Goal: Navigation & Orientation: Find specific page/section

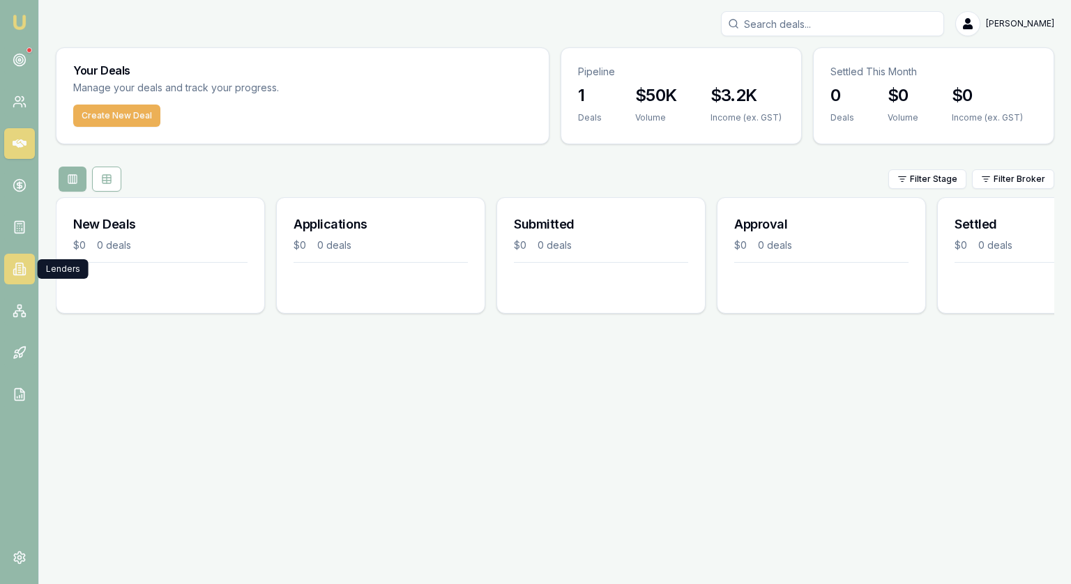
click at [17, 275] on icon at bounding box center [20, 269] width 14 height 14
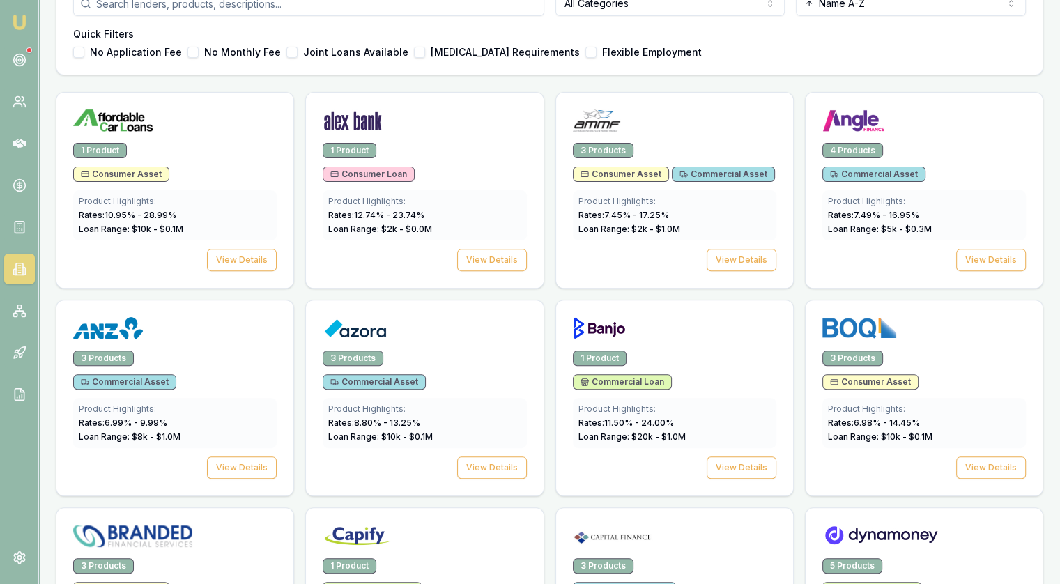
scroll to position [349, 0]
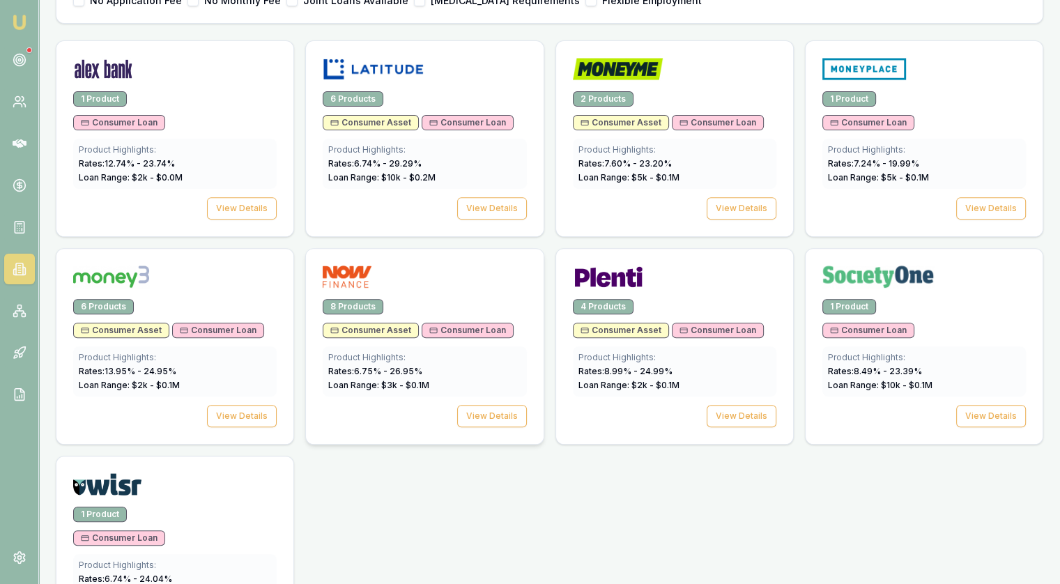
scroll to position [545, 0]
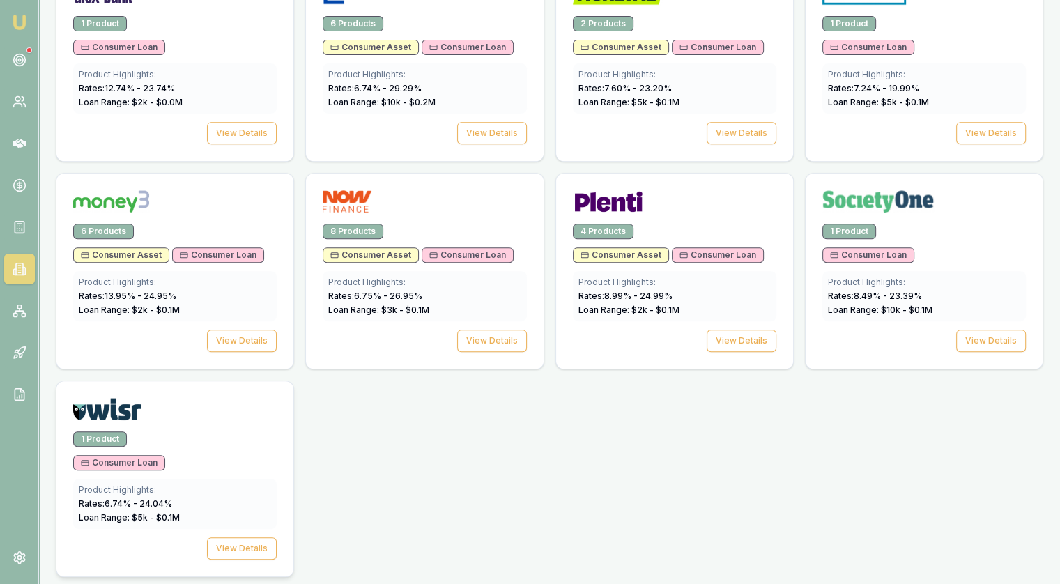
click at [194, 433] on div "1 Product" at bounding box center [175, 438] width 204 height 15
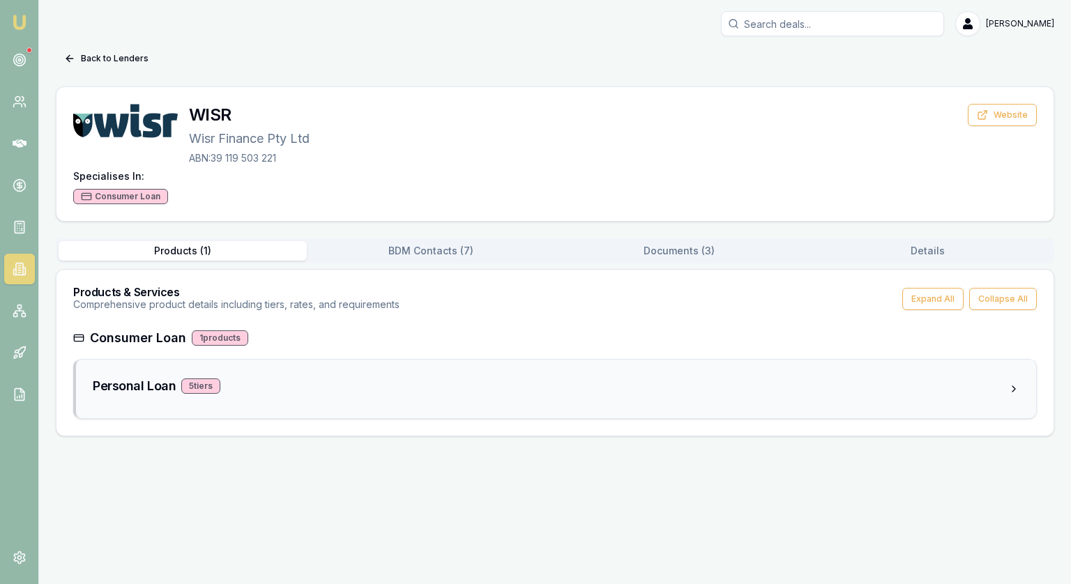
click at [115, 377] on h3 "Personal Loan" at bounding box center [134, 386] width 83 height 20
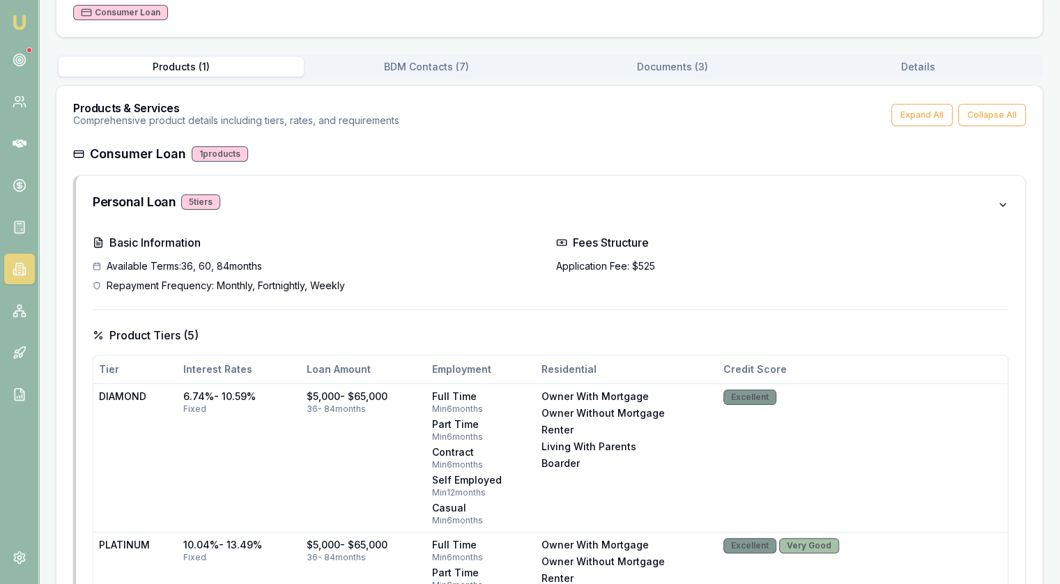
scroll to position [70, 0]
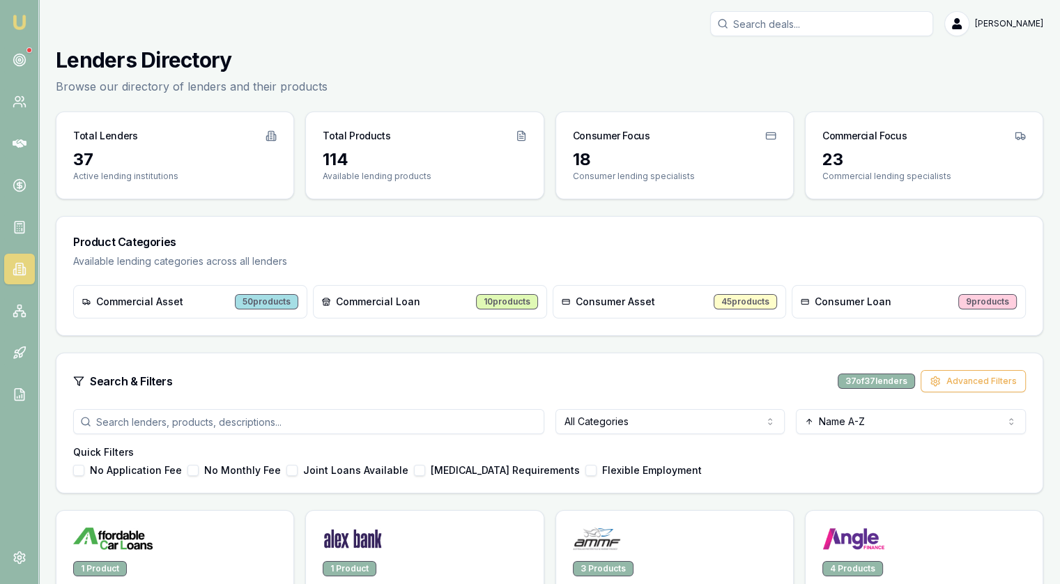
click at [814, 311] on div "Consumer Loan 9 products" at bounding box center [909, 301] width 234 height 33
click at [809, 301] on div "Consumer Loan" at bounding box center [846, 302] width 91 height 14
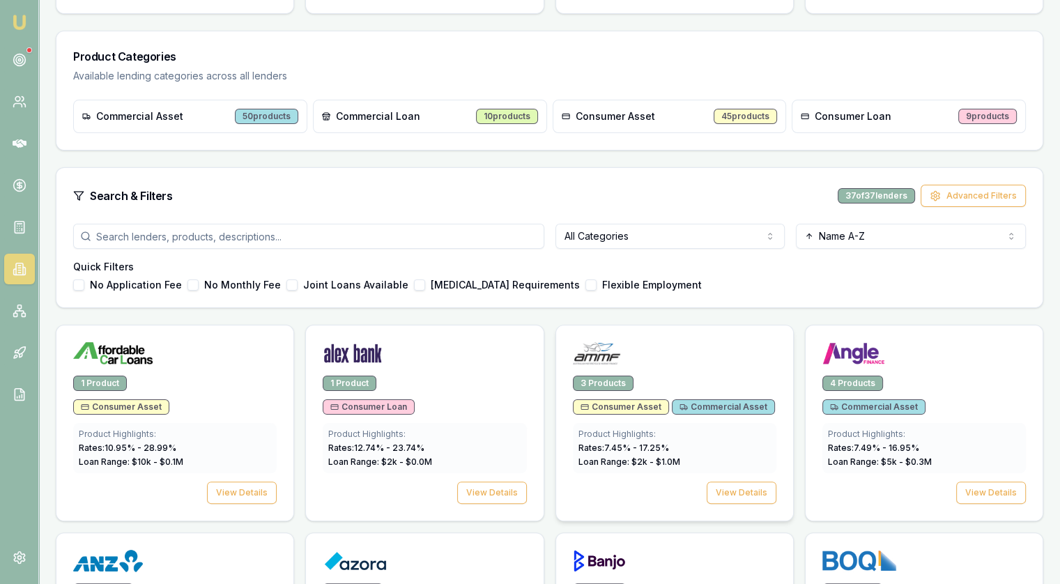
scroll to position [209, 0]
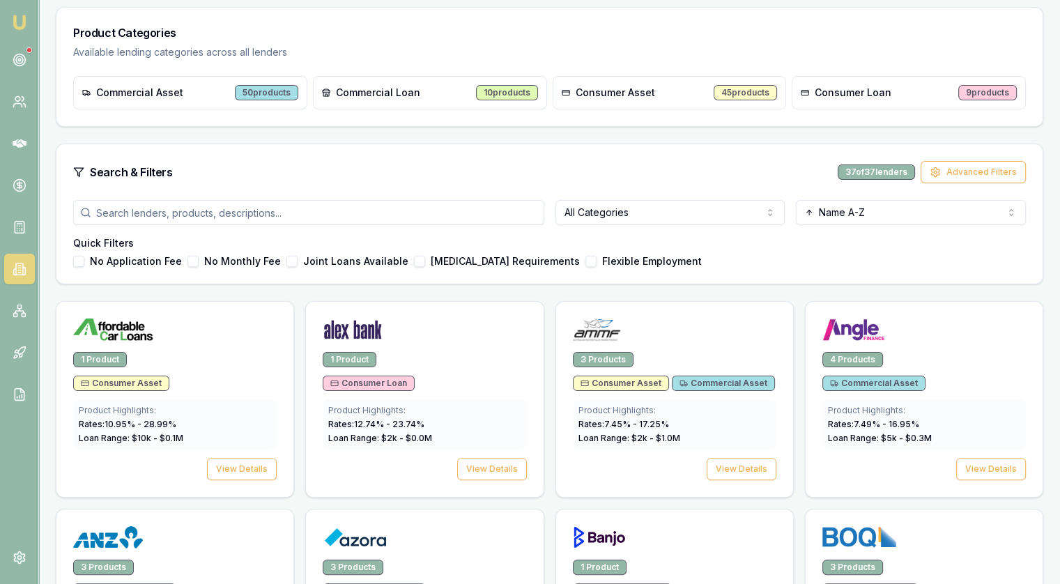
click at [611, 208] on html "Emu Broker [PERSON_NAME] Toggle Menu Lenders Directory Browse our directory of …" at bounding box center [530, 83] width 1060 height 584
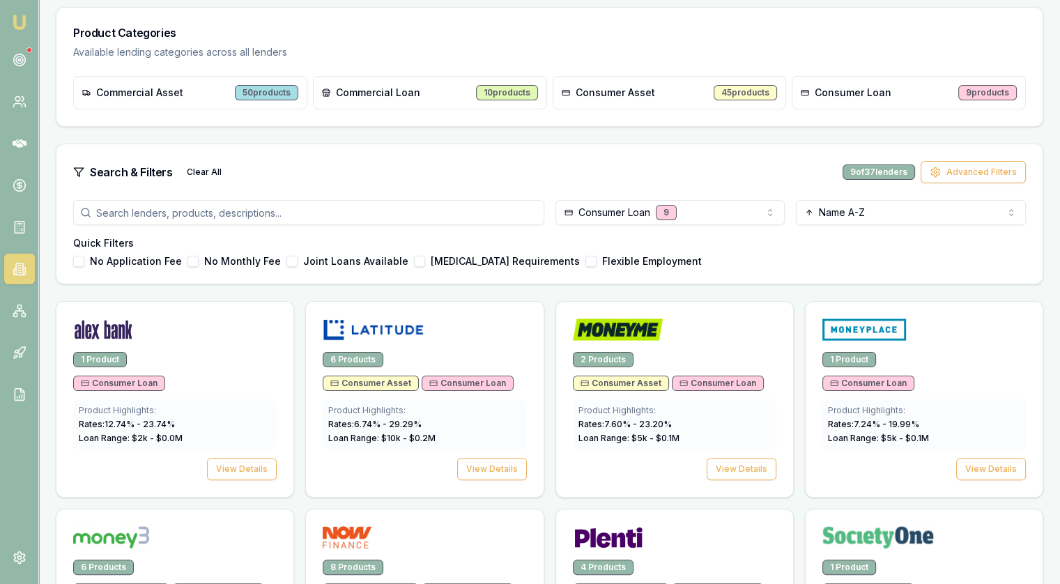
click at [716, 260] on div "No Application Fee No Monthly Fee Joint Loans Available [MEDICAL_DATA] Requirem…" at bounding box center [549, 261] width 953 height 11
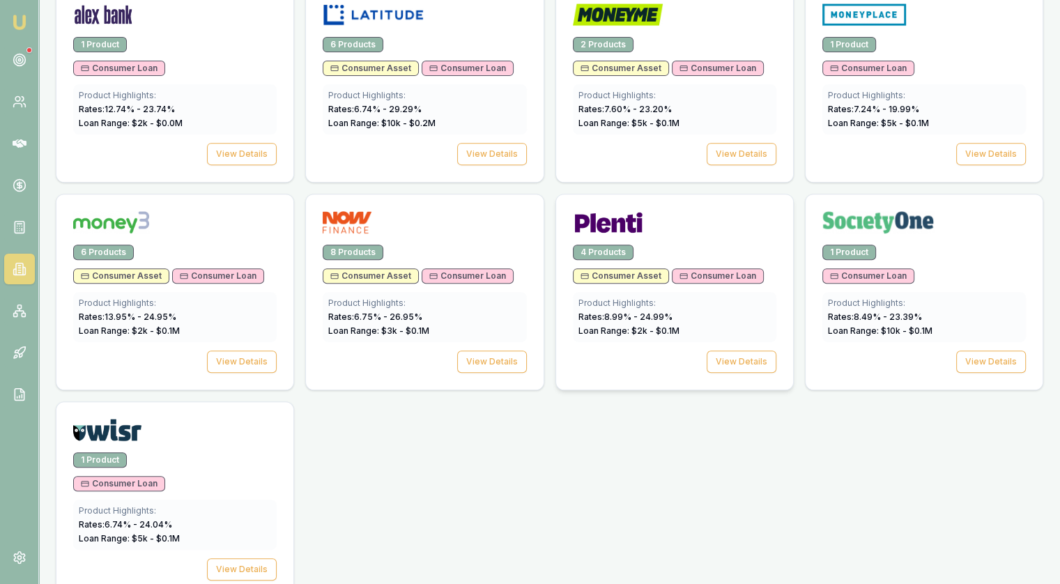
scroll to position [545, 0]
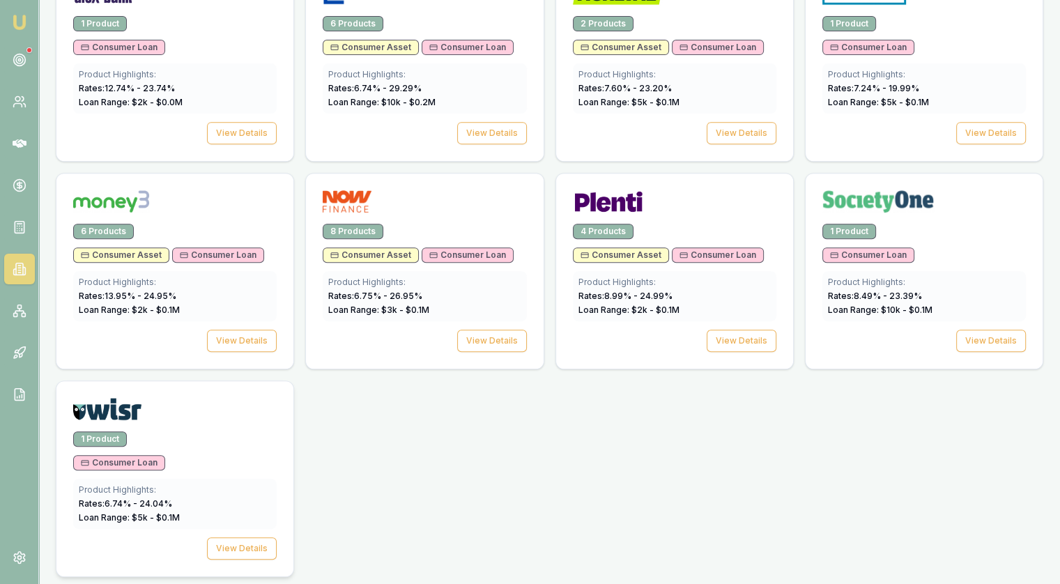
click at [142, 426] on div at bounding box center [174, 406] width 237 height 50
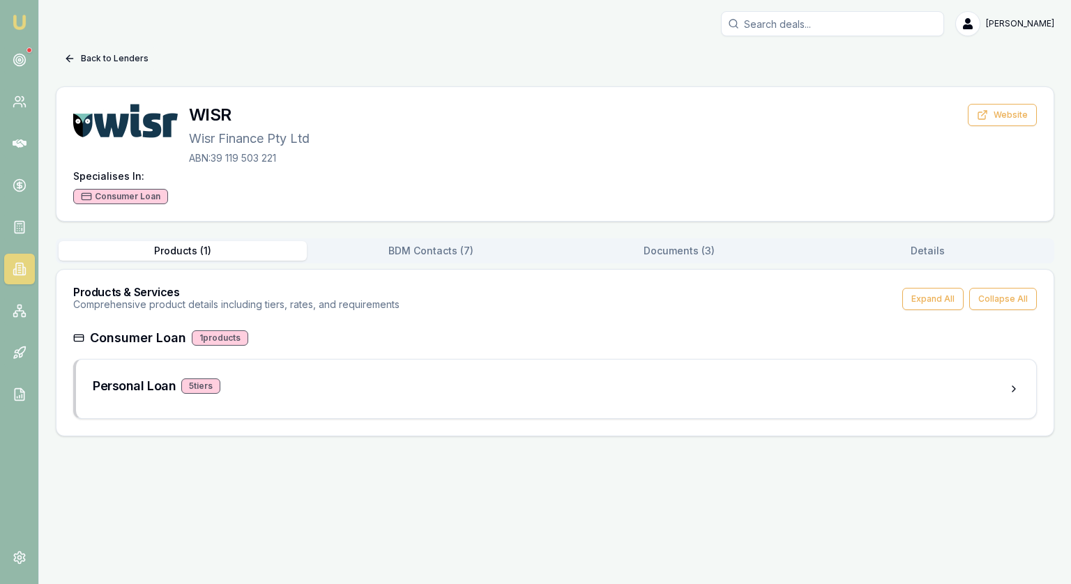
click at [77, 61] on button "Back to Lenders" at bounding box center [106, 58] width 101 height 22
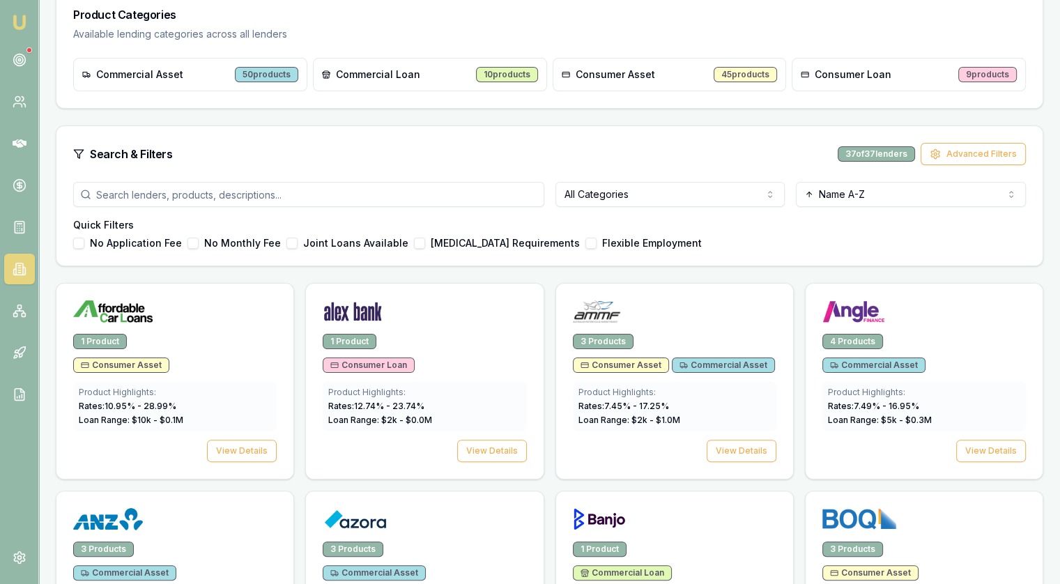
scroll to position [127, 0]
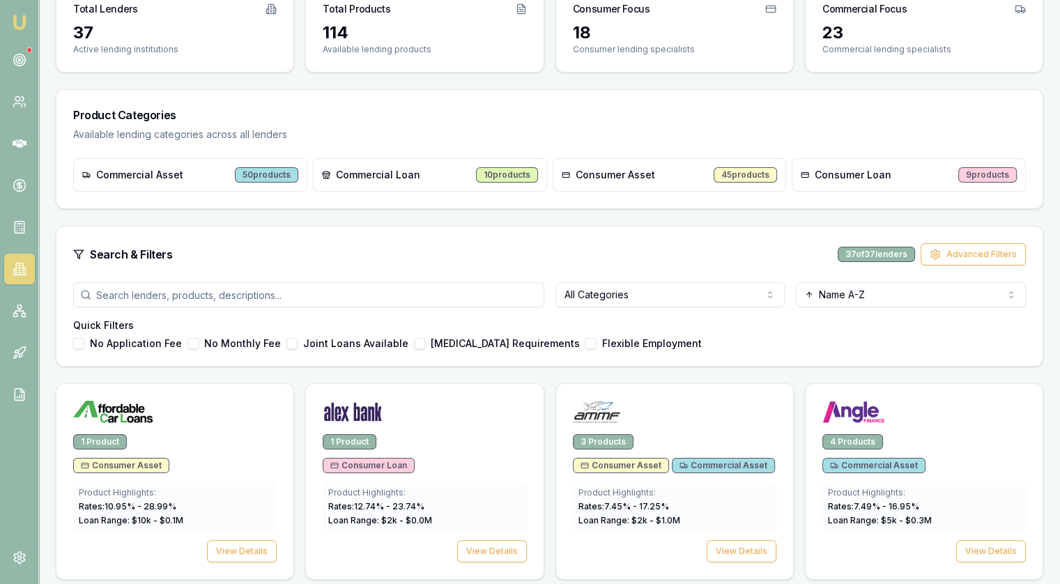
click at [822, 181] on span "Consumer Loan" at bounding box center [853, 175] width 77 height 14
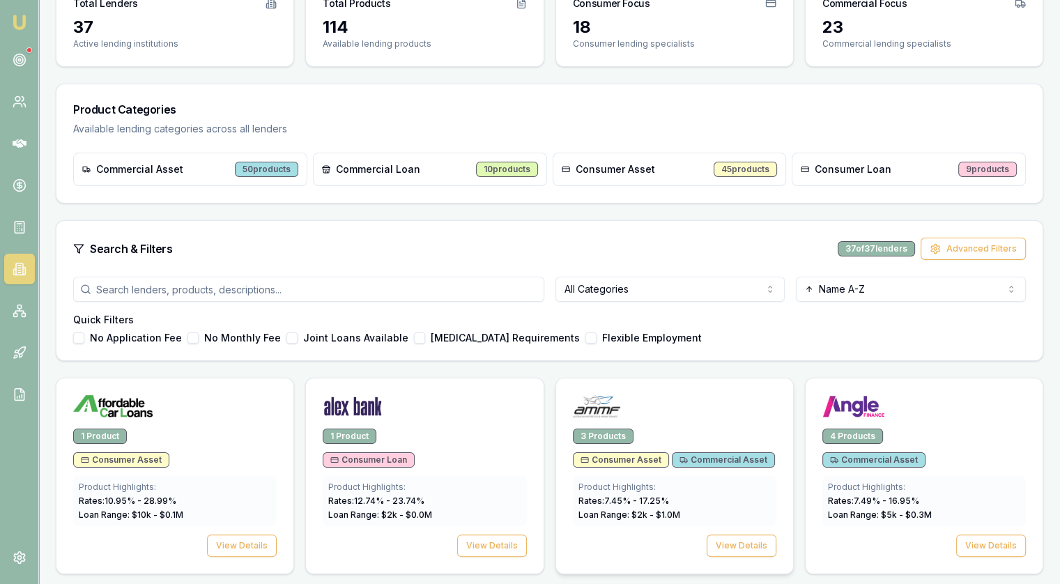
scroll to position [336, 0]
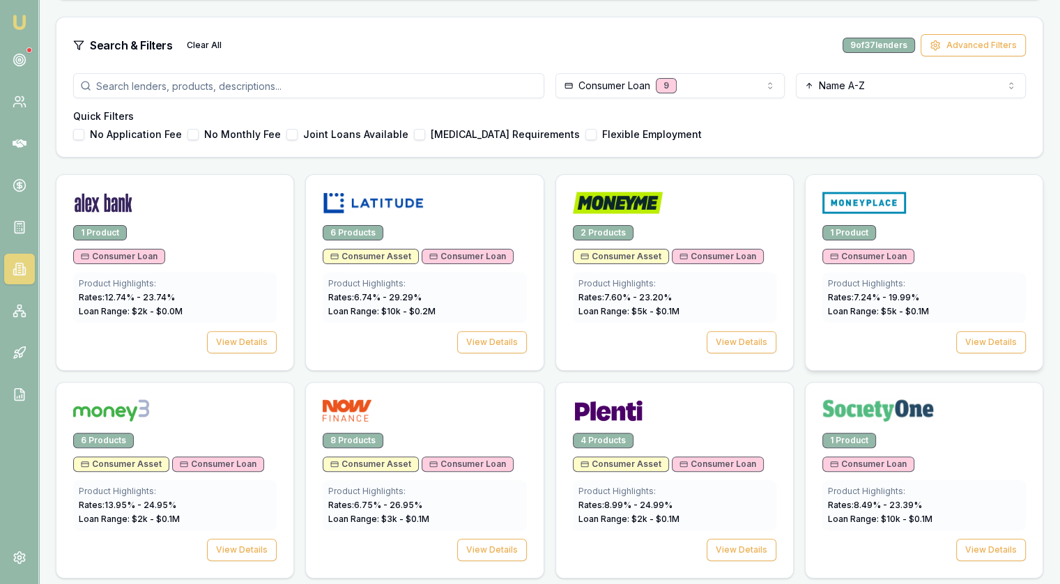
click at [818, 194] on div at bounding box center [924, 200] width 237 height 50
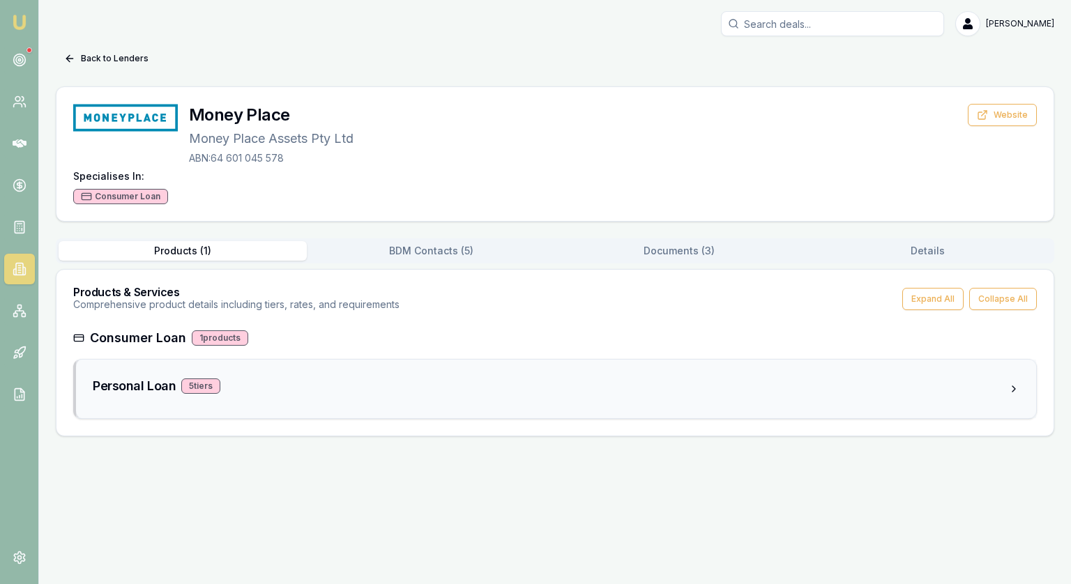
click at [109, 401] on div "Personal Loan 5 tier s" at bounding box center [556, 389] width 960 height 59
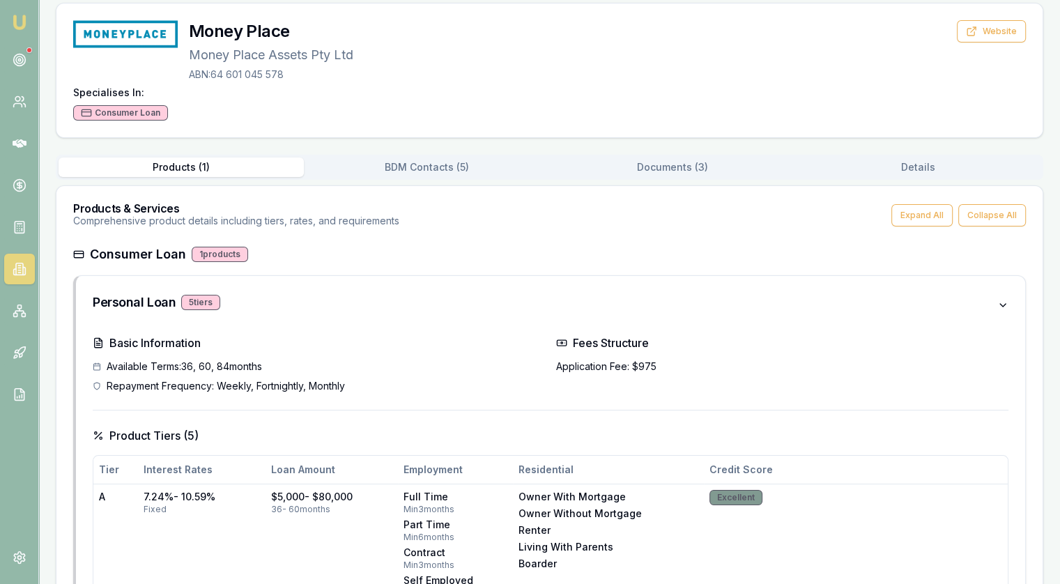
scroll to position [70, 0]
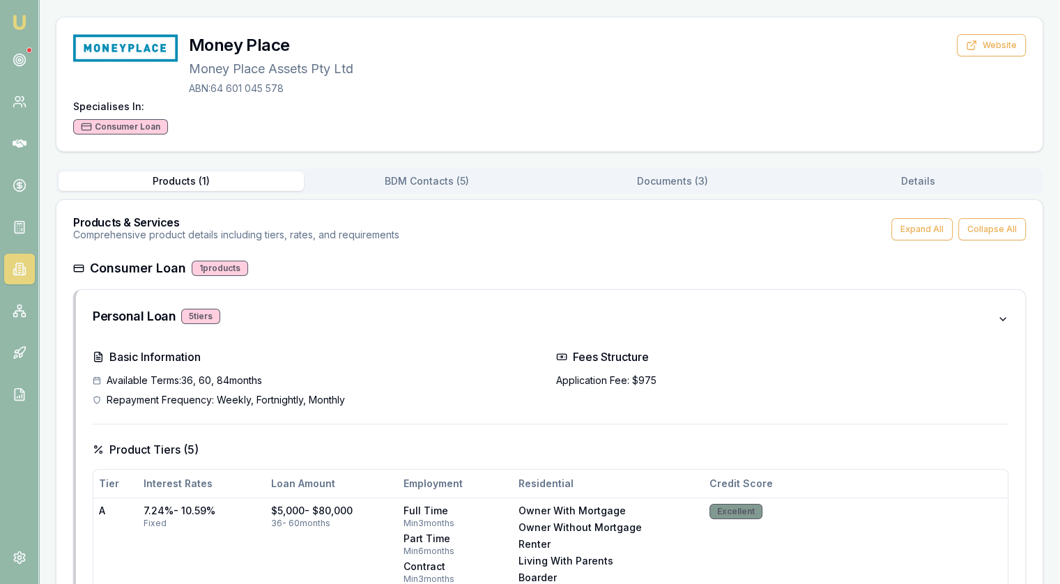
click at [106, 270] on h3 "Consumer Loan" at bounding box center [138, 269] width 96 height 20
click at [117, 307] on h3 "Personal Loan" at bounding box center [134, 317] width 83 height 20
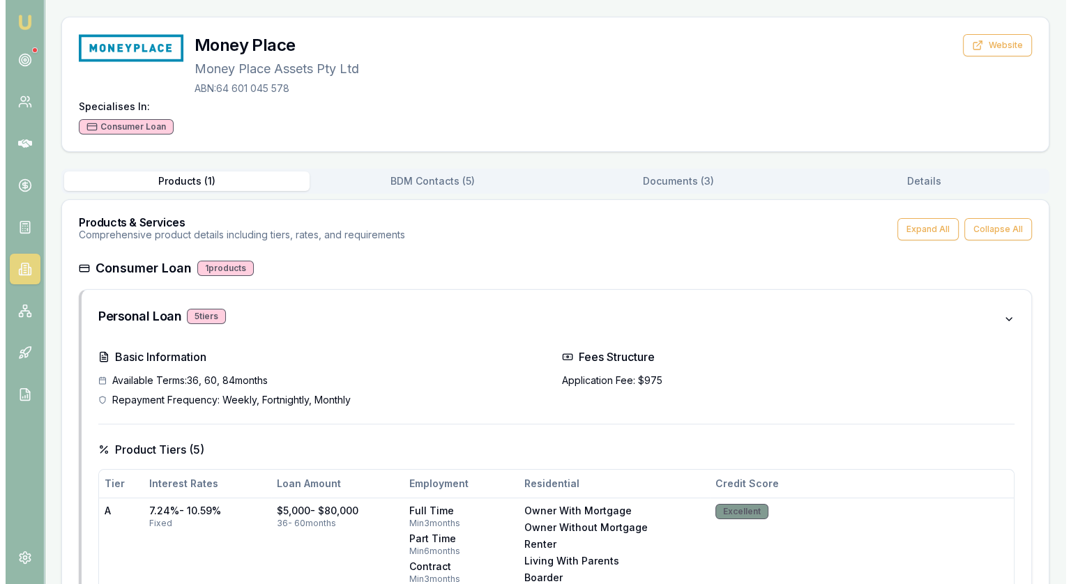
scroll to position [0, 0]
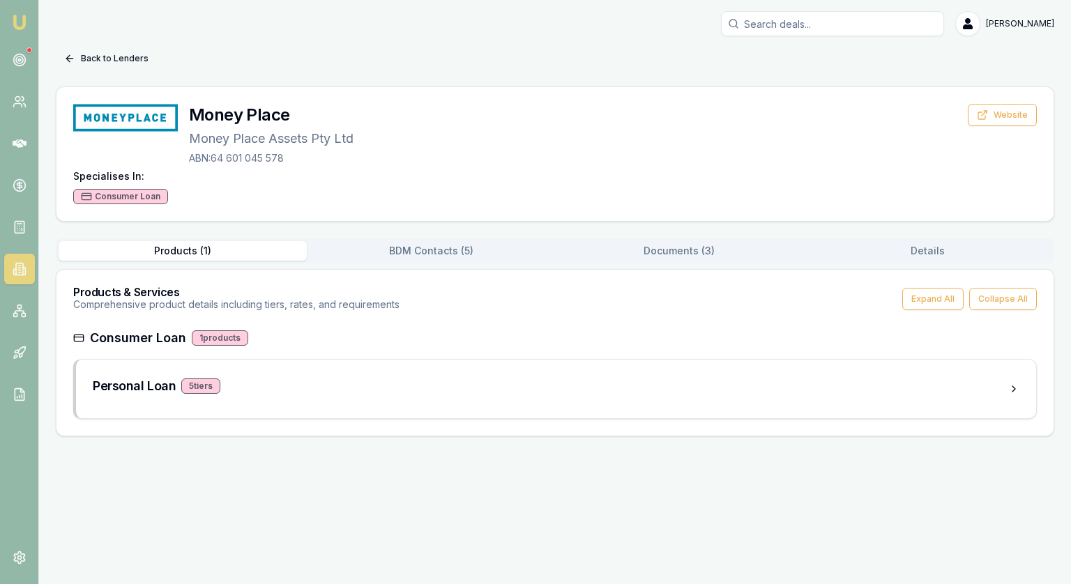
click at [75, 52] on button "Back to Lenders" at bounding box center [106, 58] width 101 height 22
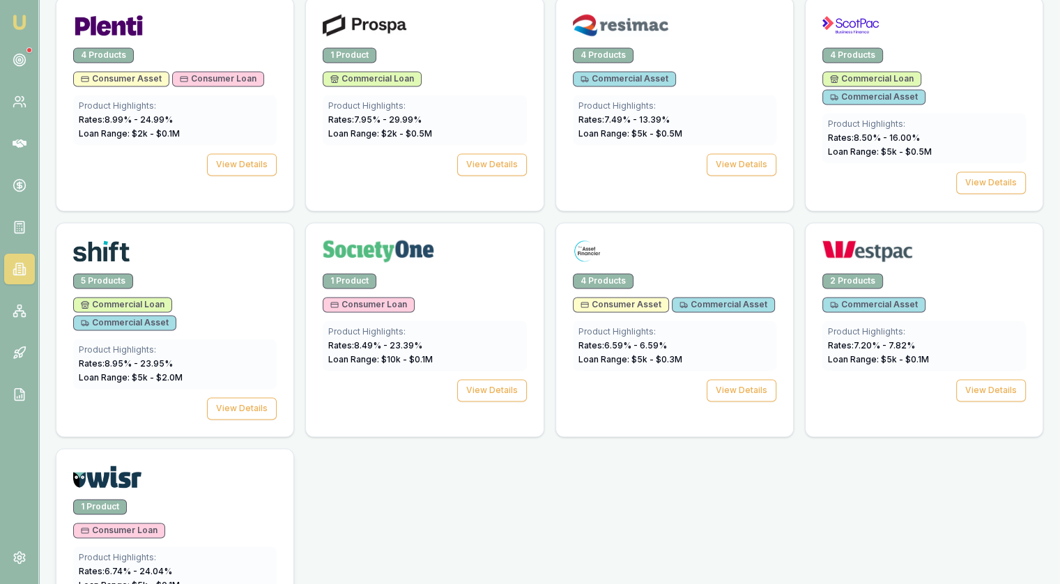
scroll to position [2011, 0]
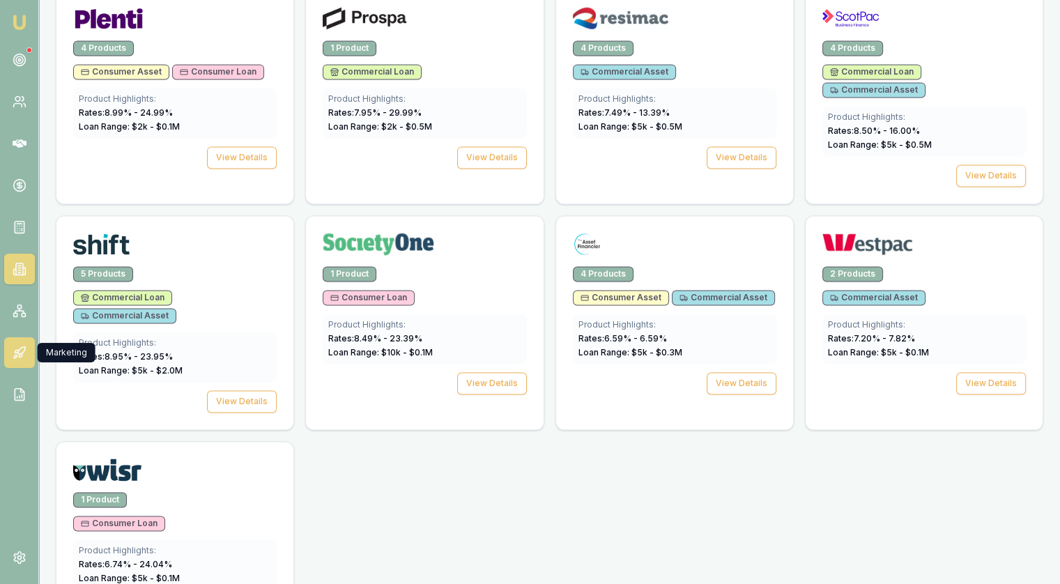
click at [17, 351] on icon at bounding box center [21, 351] width 8 height 8
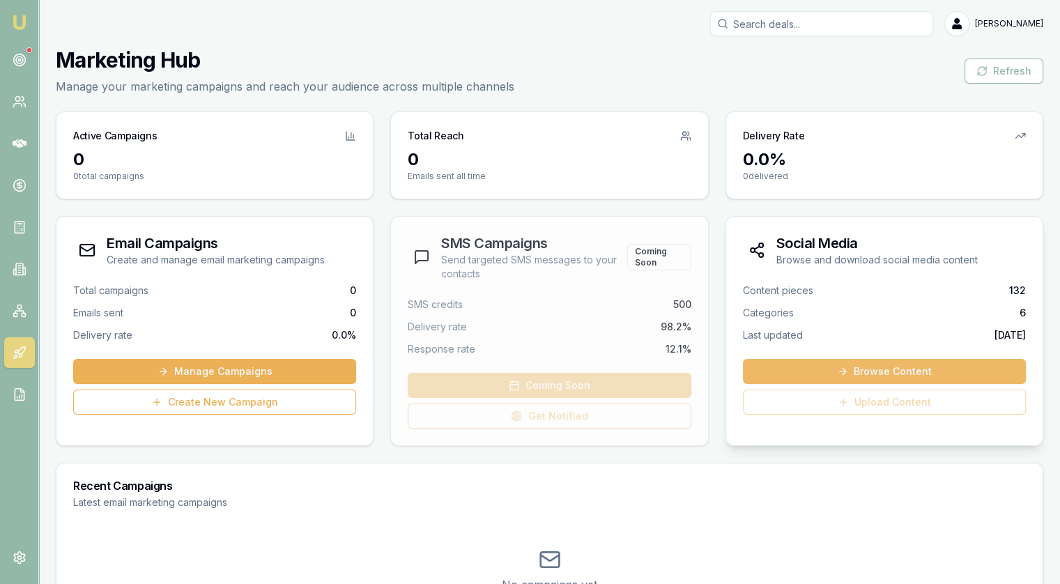
click at [791, 362] on link "Browse Content" at bounding box center [884, 371] width 283 height 25
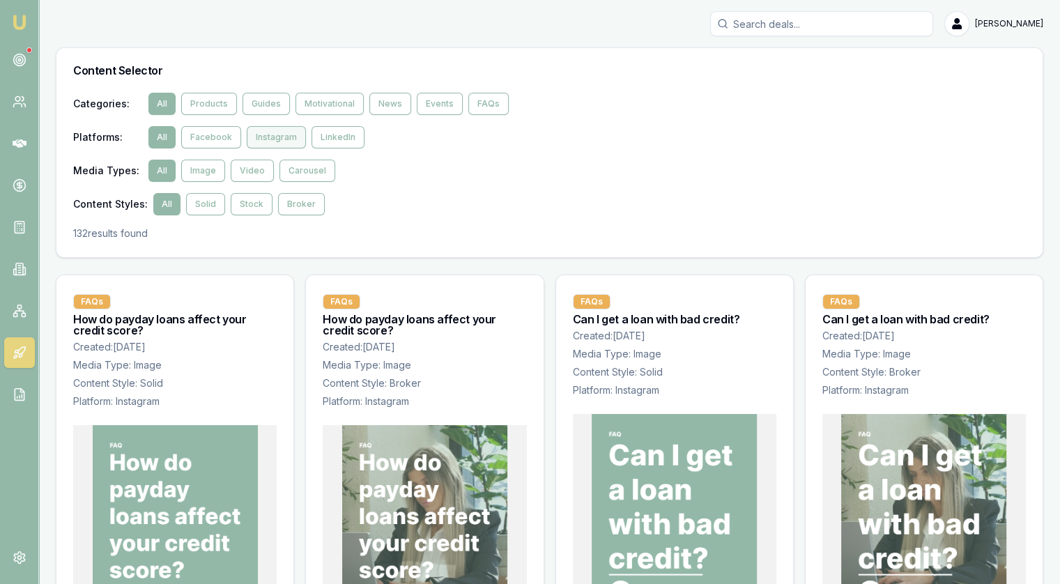
click at [280, 137] on button "Instagram" at bounding box center [276, 137] width 59 height 22
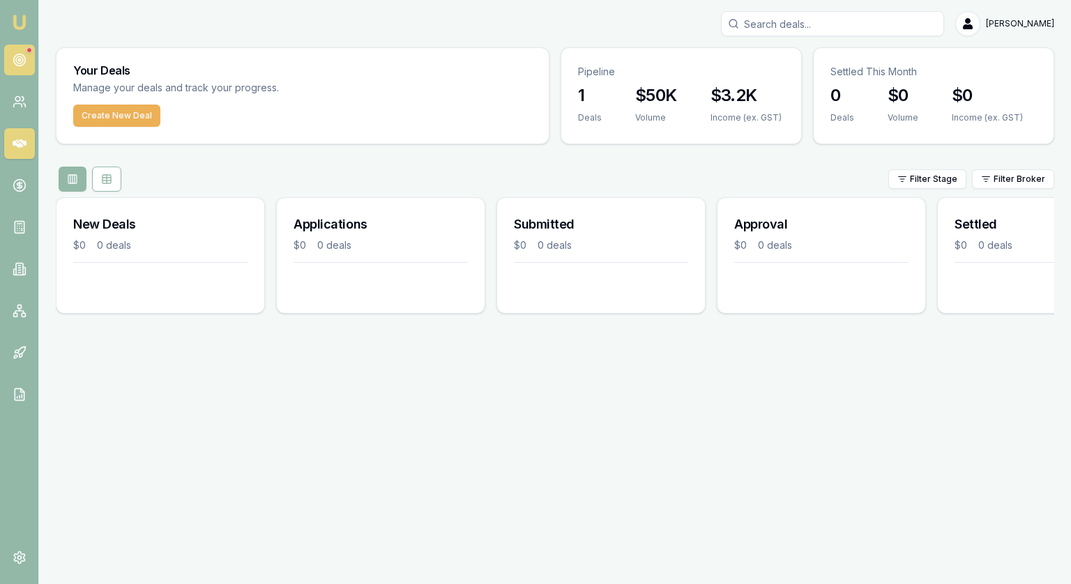
click at [25, 63] on icon at bounding box center [20, 60] width 14 height 14
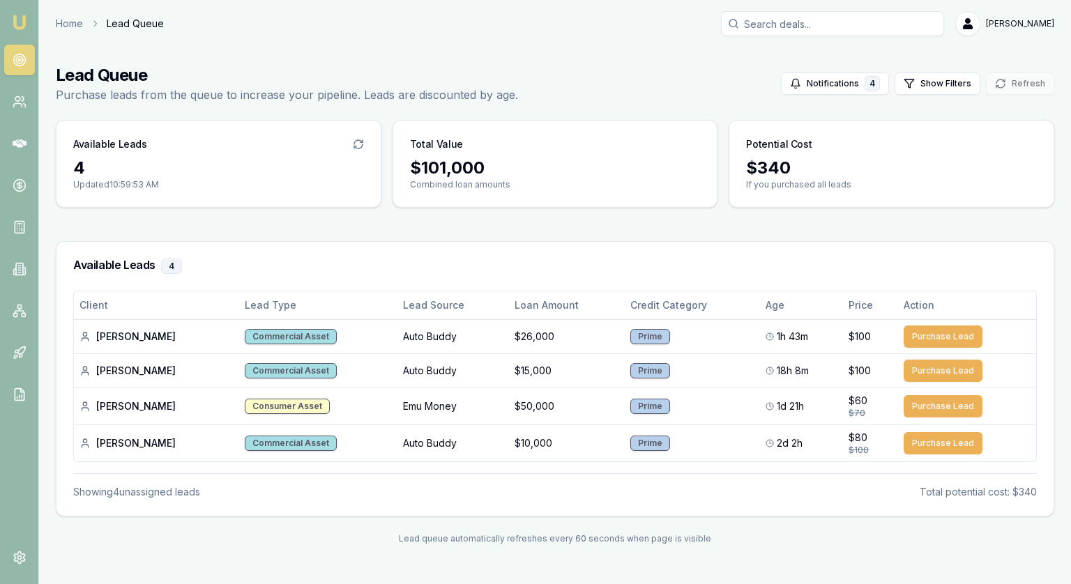
click at [22, 25] on img at bounding box center [19, 22] width 17 height 17
